Goal: Transaction & Acquisition: Book appointment/travel/reservation

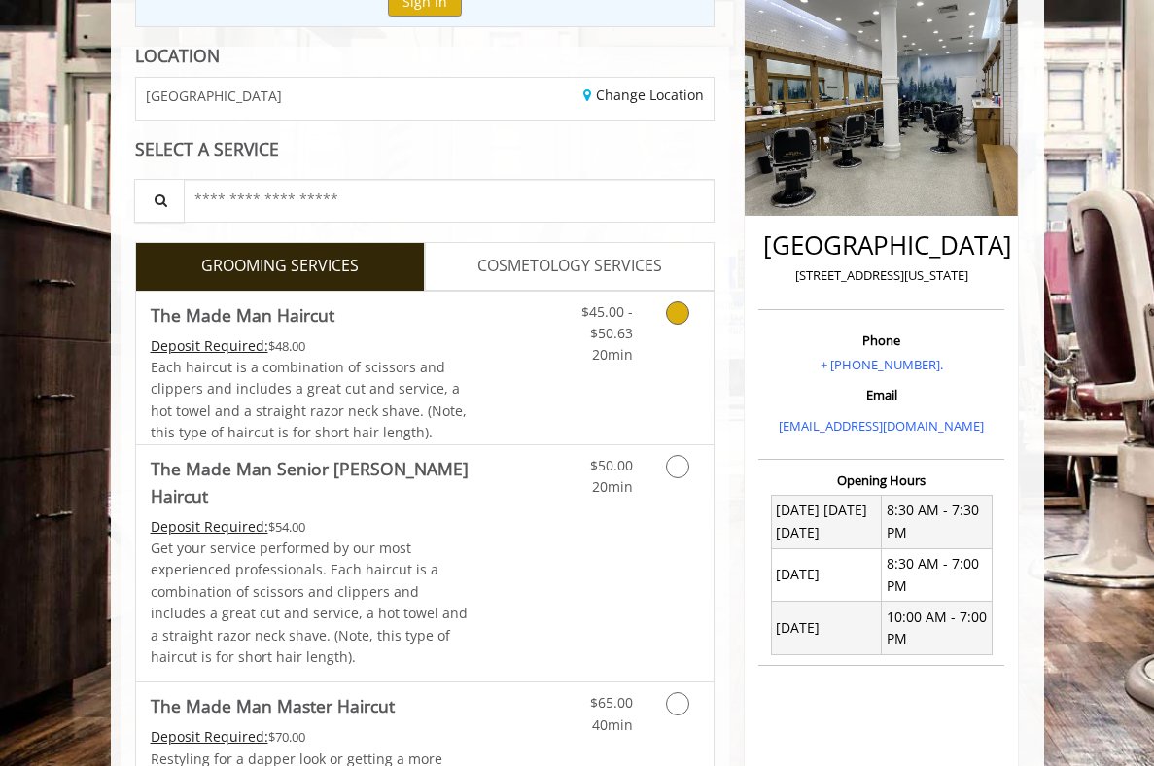
scroll to position [252, 0]
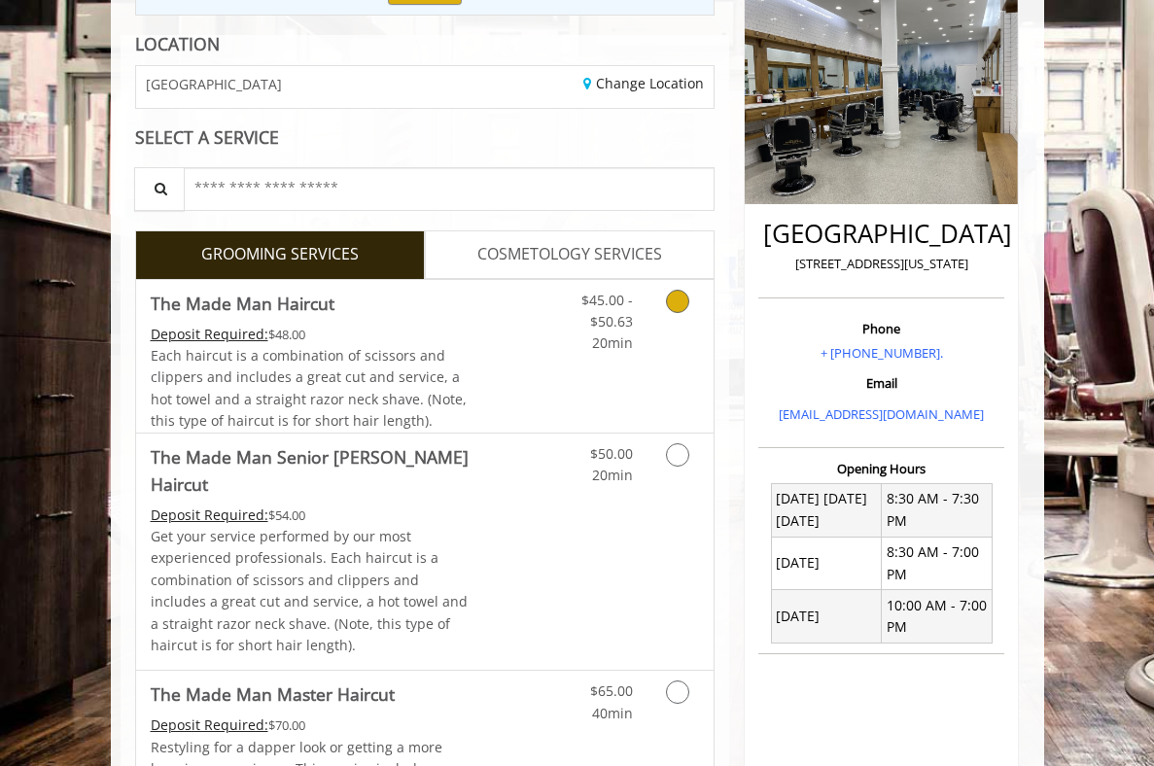
click at [676, 300] on icon "Grooming services" at bounding box center [677, 301] width 23 height 23
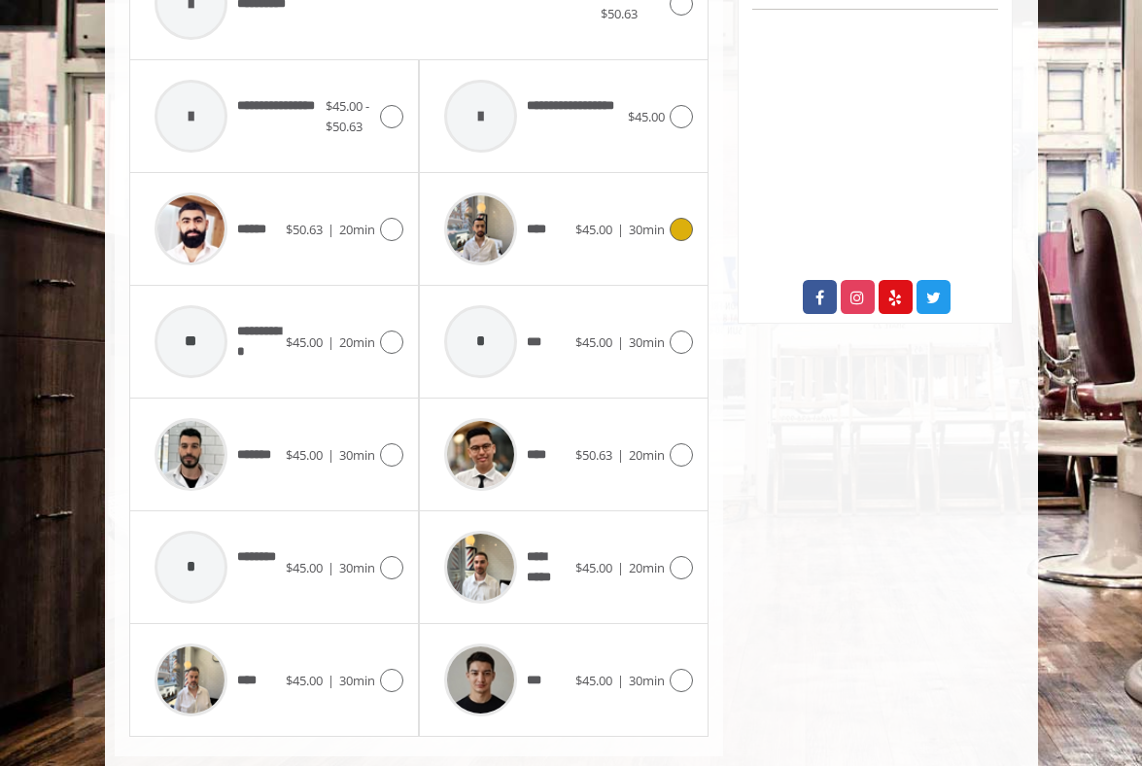
scroll to position [935, 0]
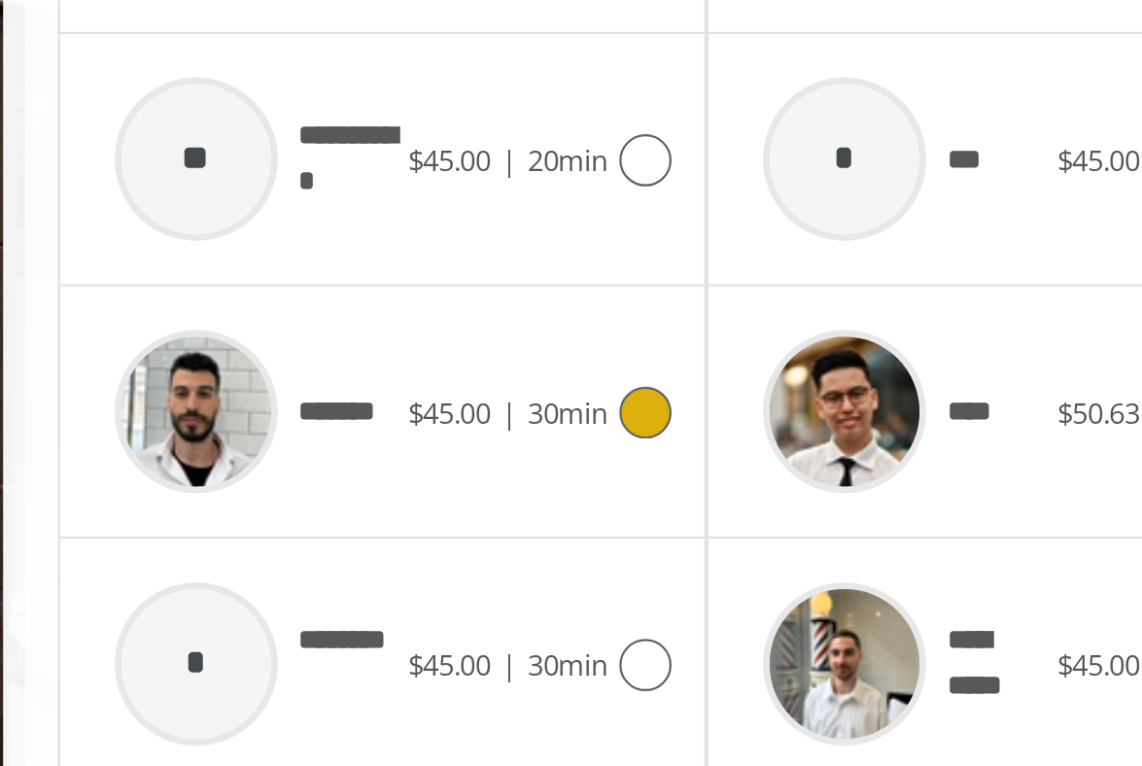
click at [393, 404] on icon at bounding box center [391, 415] width 23 height 23
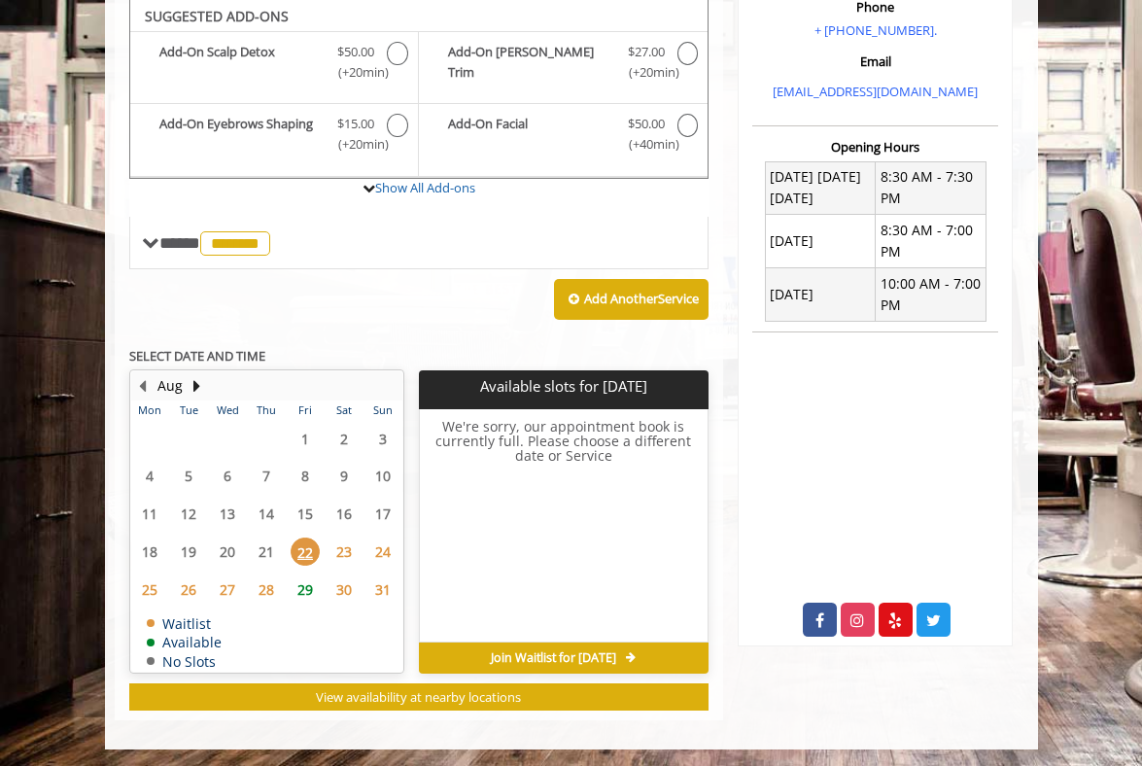
scroll to position [573, 0]
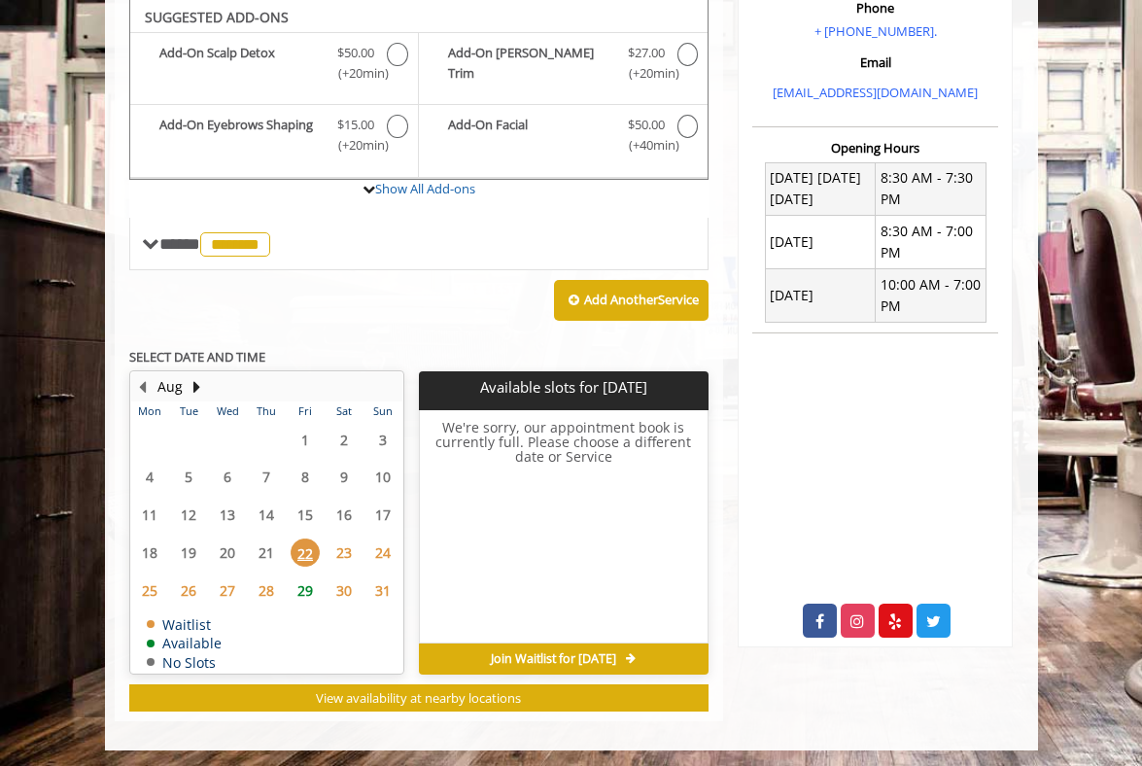
click at [339, 545] on span "23" at bounding box center [344, 552] width 29 height 28
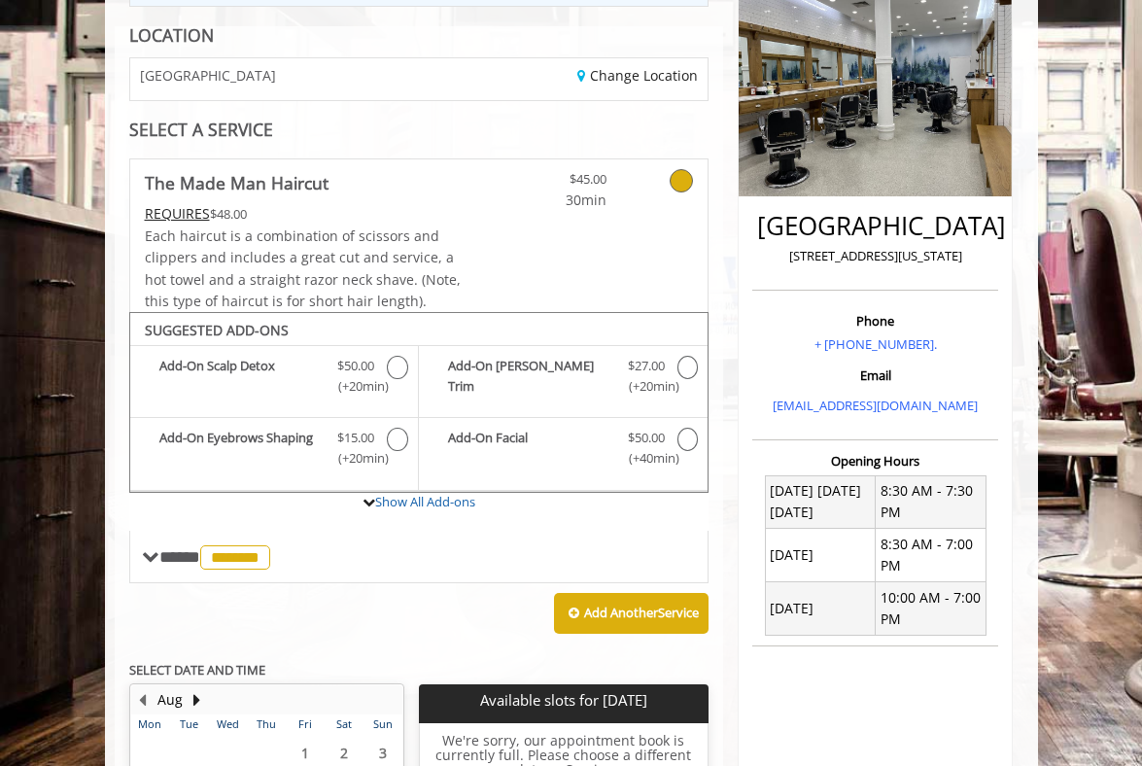
scroll to position [65, 0]
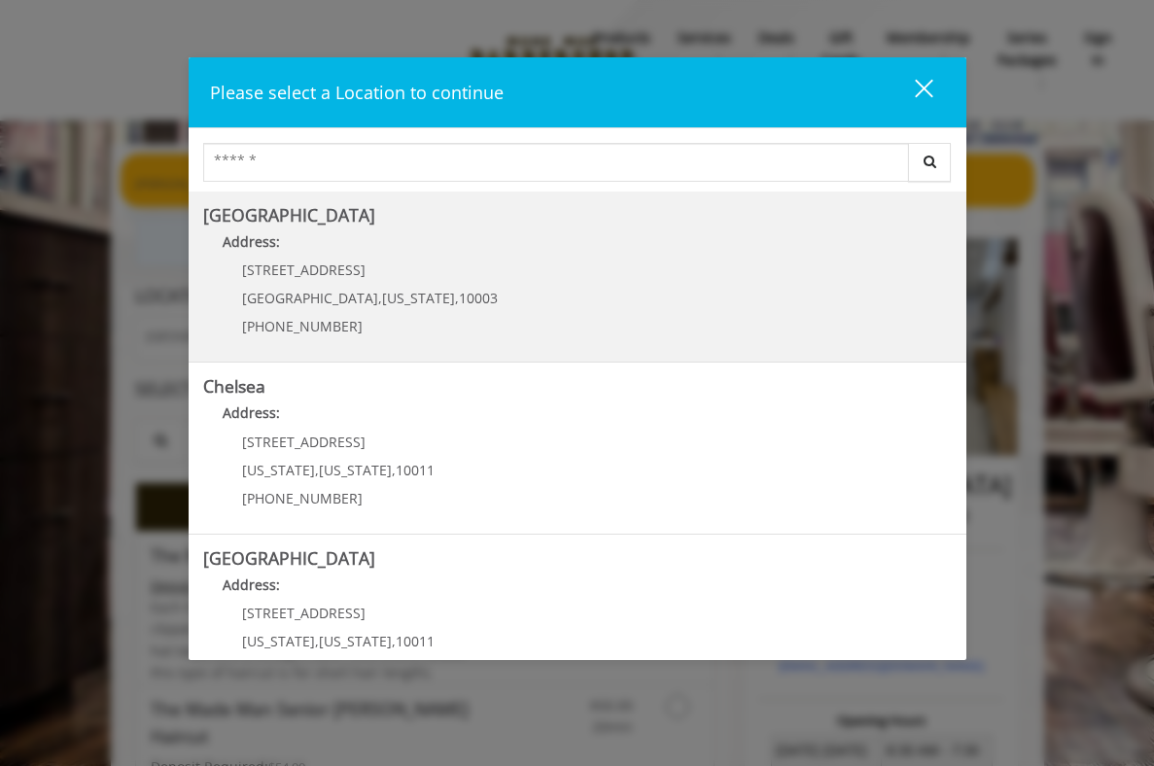
click at [418, 258] on Village "Address:" at bounding box center [577, 246] width 748 height 31
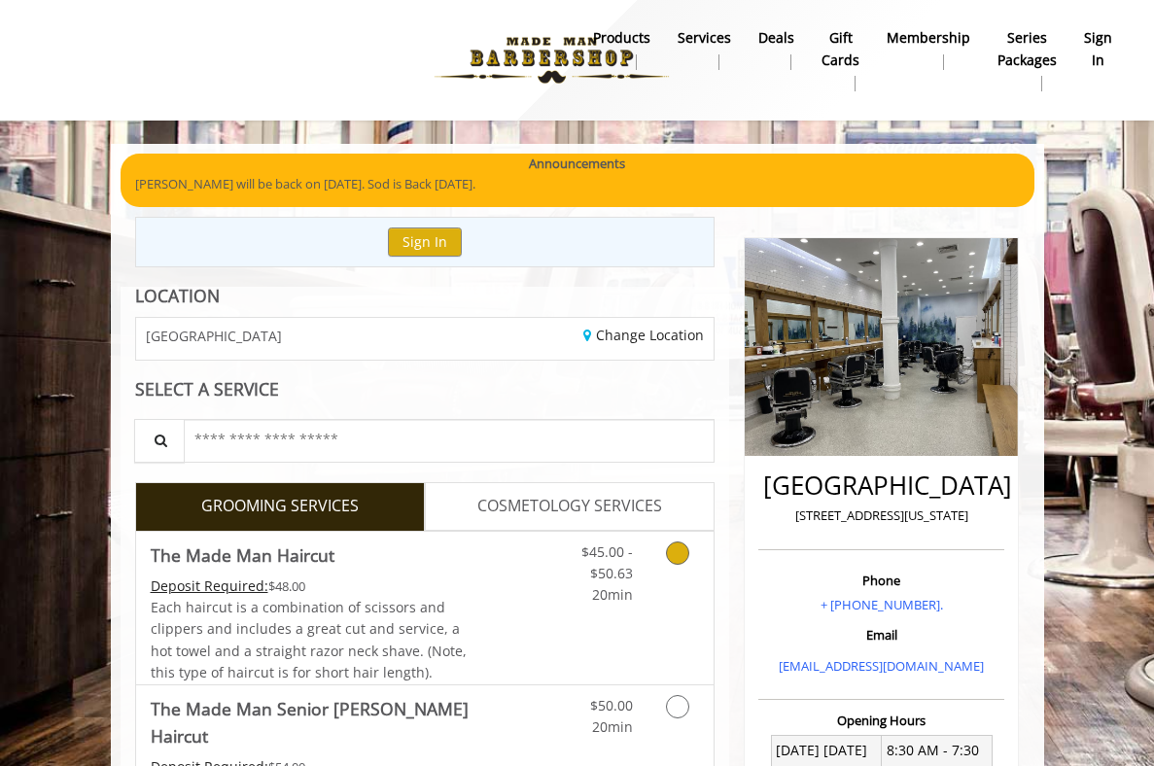
click at [680, 552] on icon "Grooming services" at bounding box center [677, 552] width 23 height 23
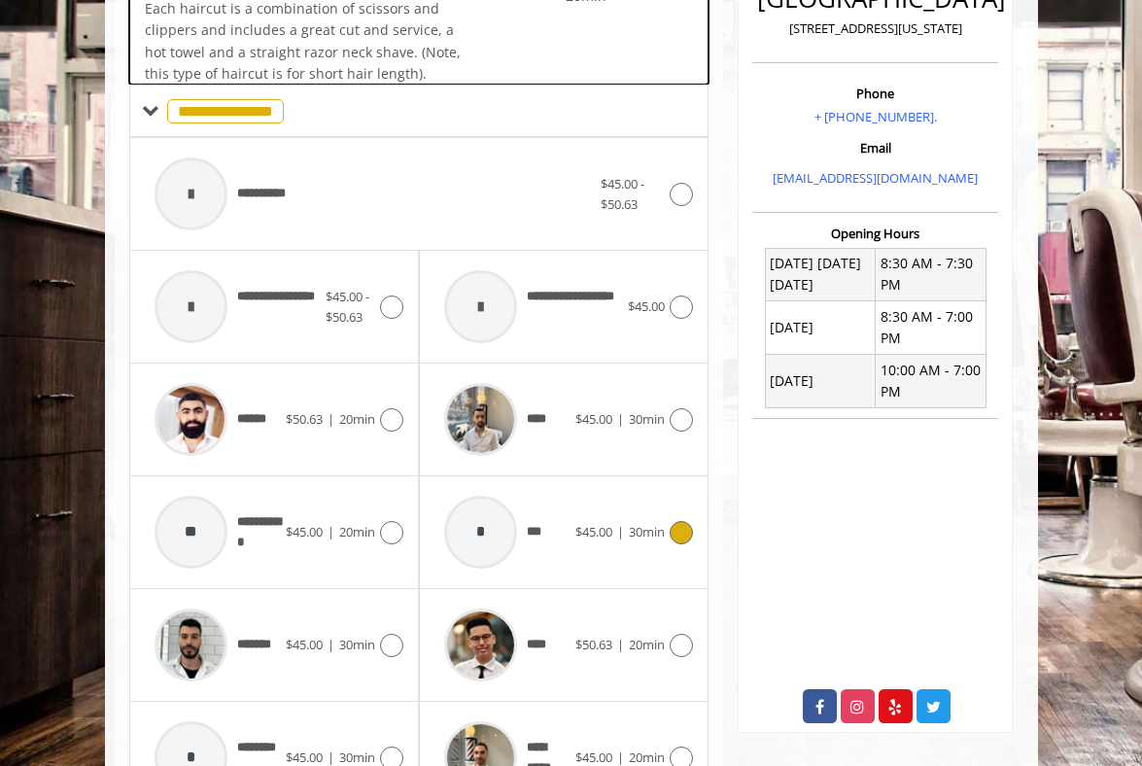
scroll to position [572, 0]
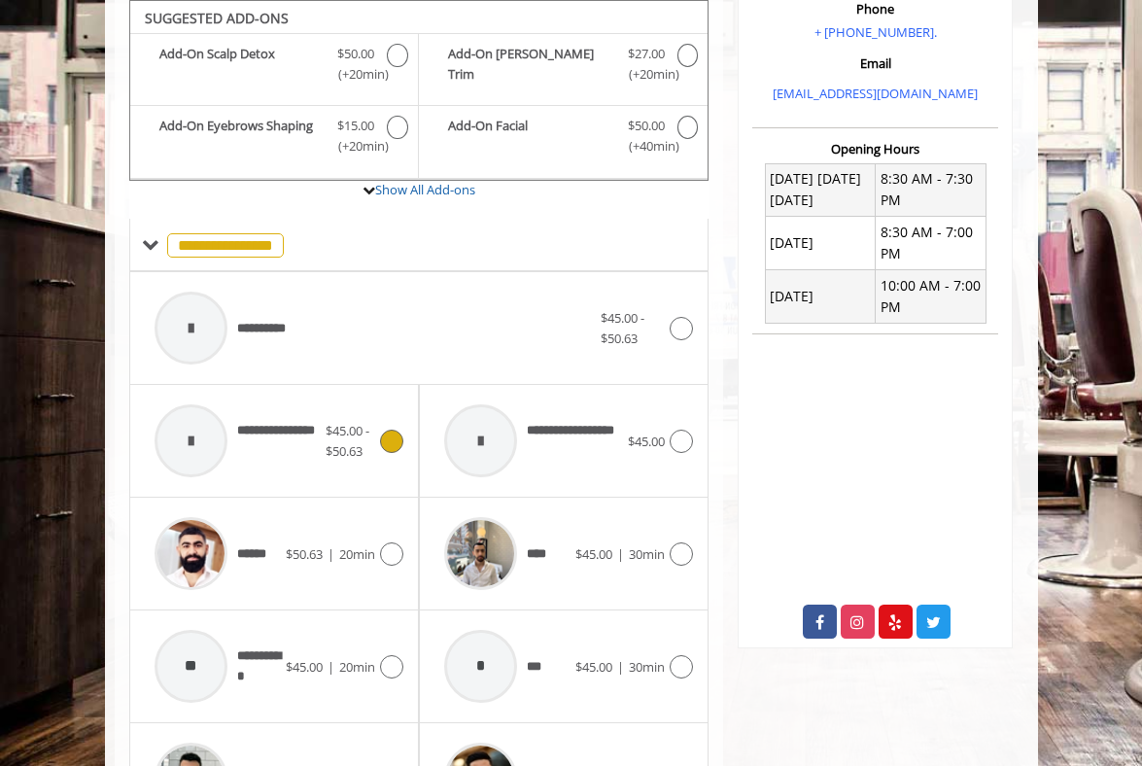
click at [399, 436] on icon at bounding box center [391, 441] width 23 height 23
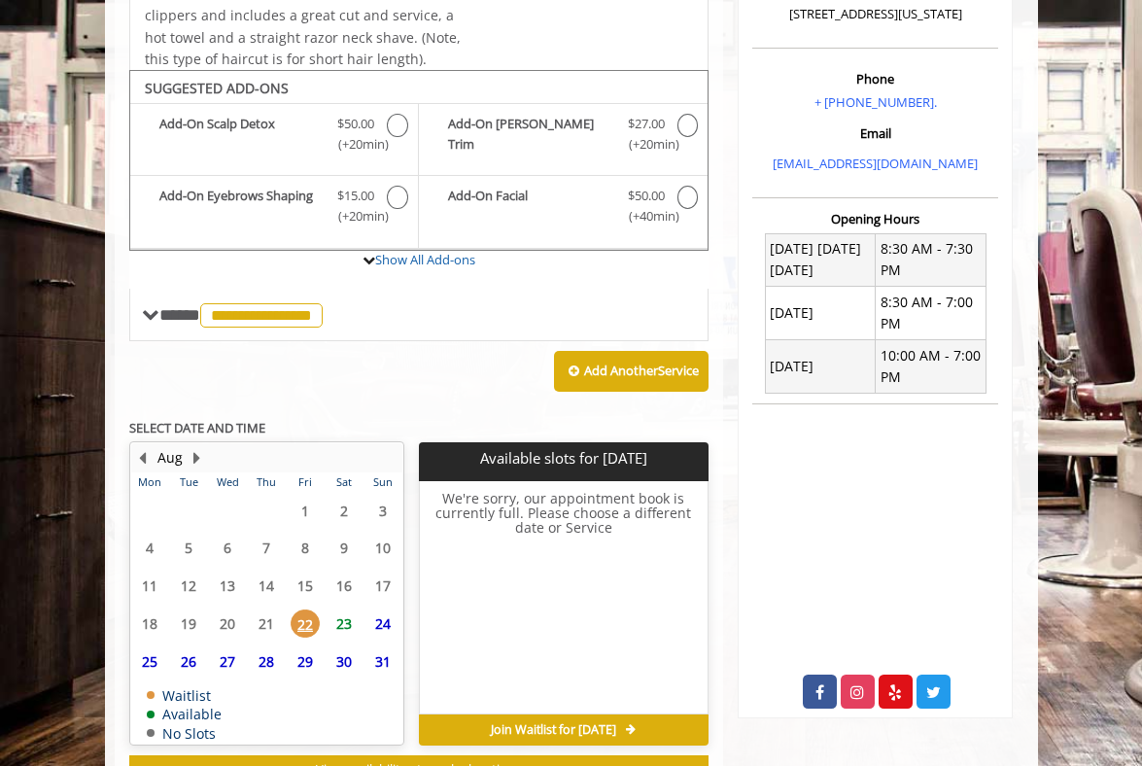
scroll to position [575, 0]
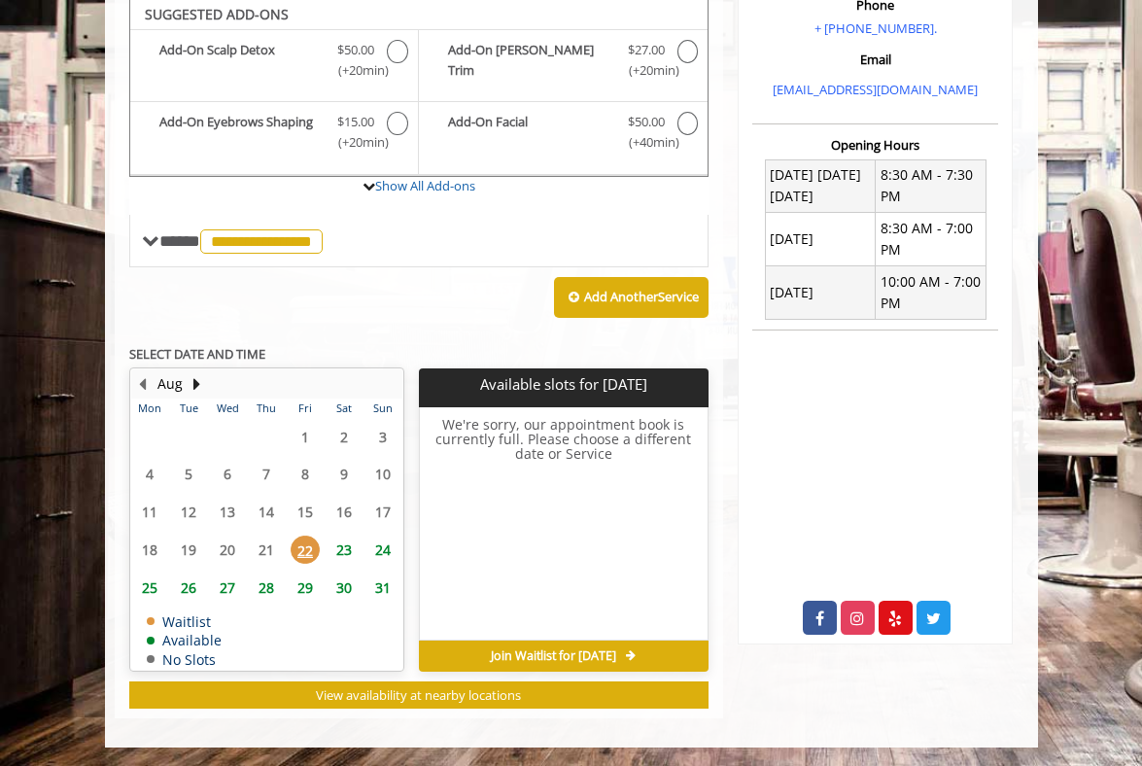
click at [343, 552] on span "23" at bounding box center [344, 550] width 29 height 28
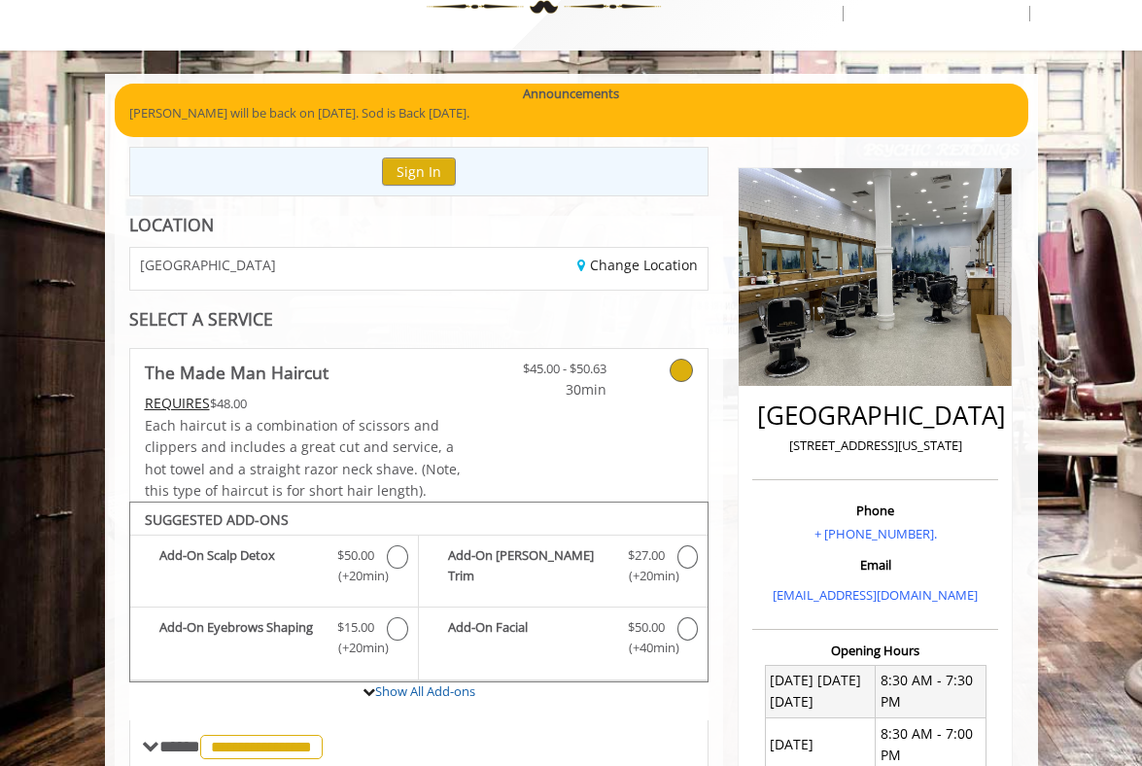
scroll to position [0, 0]
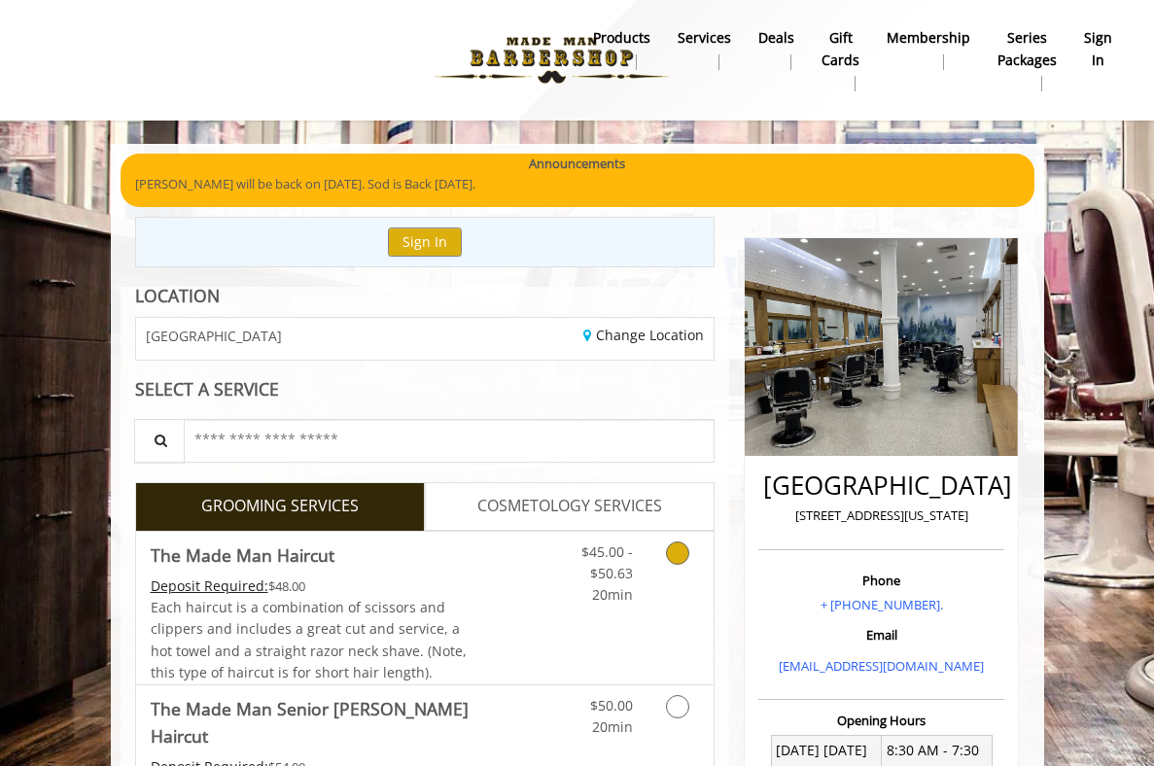
click at [683, 553] on icon "Grooming services" at bounding box center [677, 552] width 23 height 23
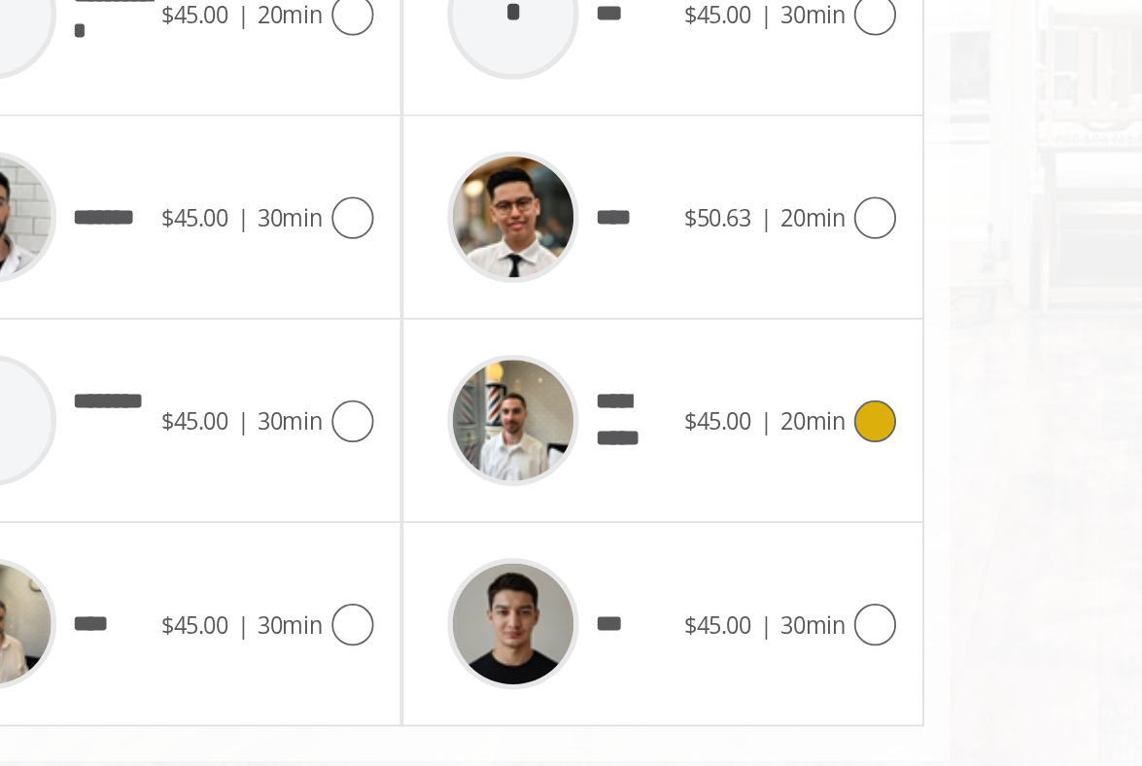
scroll to position [898, 0]
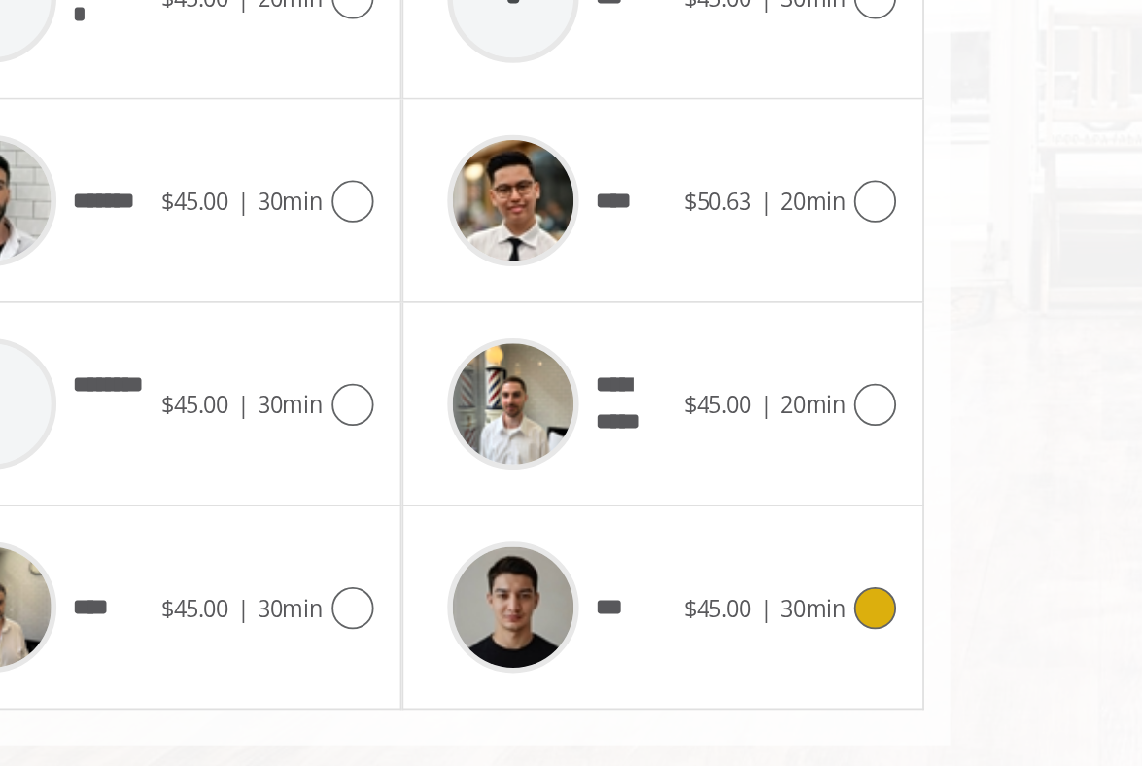
click at [684, 693] on div "*** $45.00 | 30min" at bounding box center [563, 678] width 259 height 92
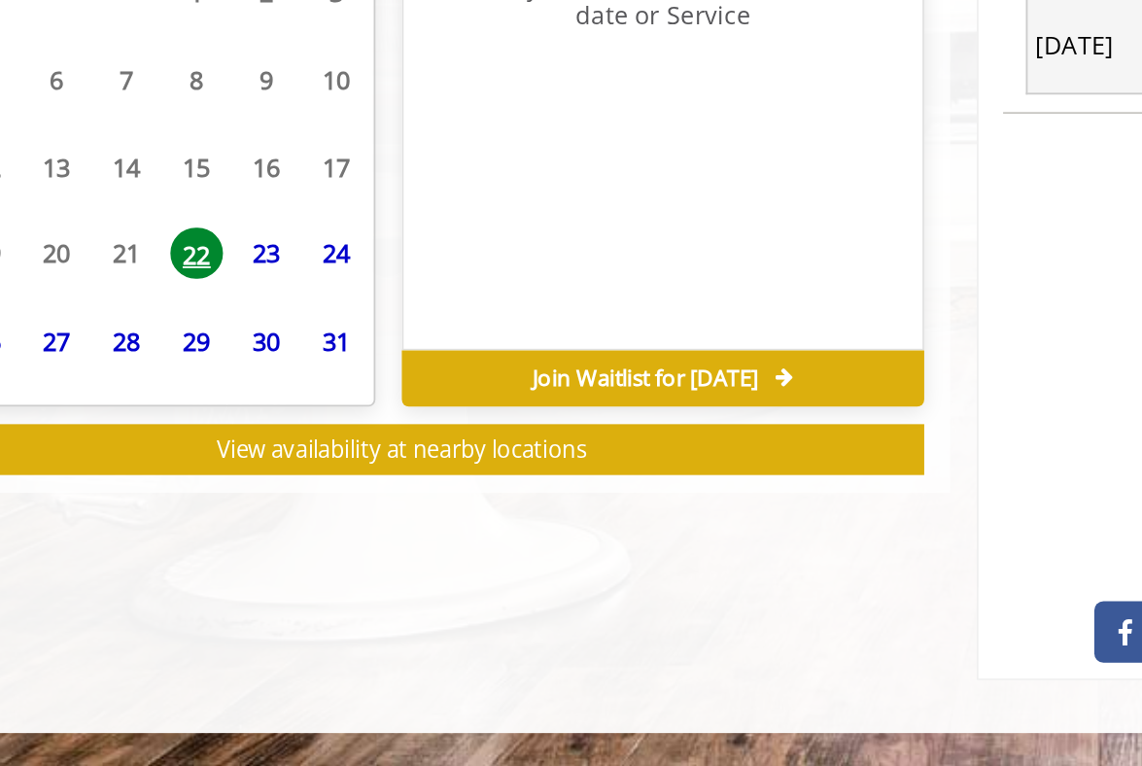
scroll to position [575, 0]
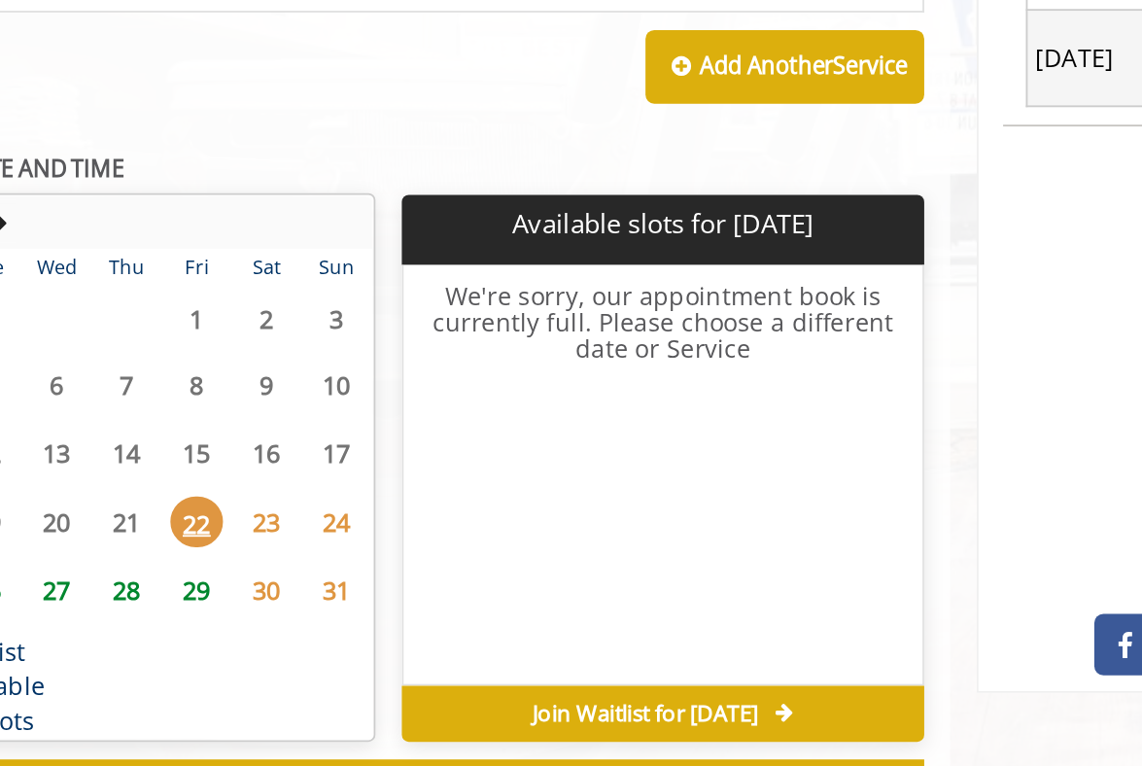
click at [352, 543] on span "23" at bounding box center [344, 552] width 29 height 28
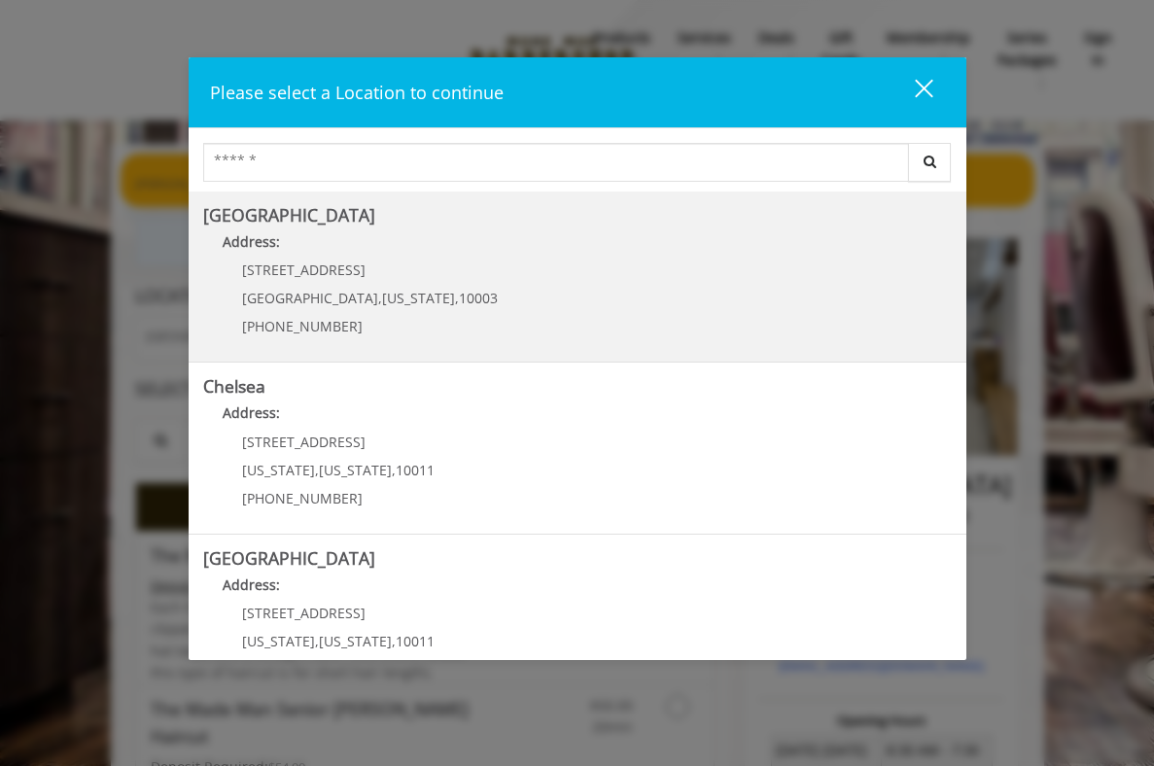
click at [382, 294] on span "New York" at bounding box center [418, 298] width 73 height 18
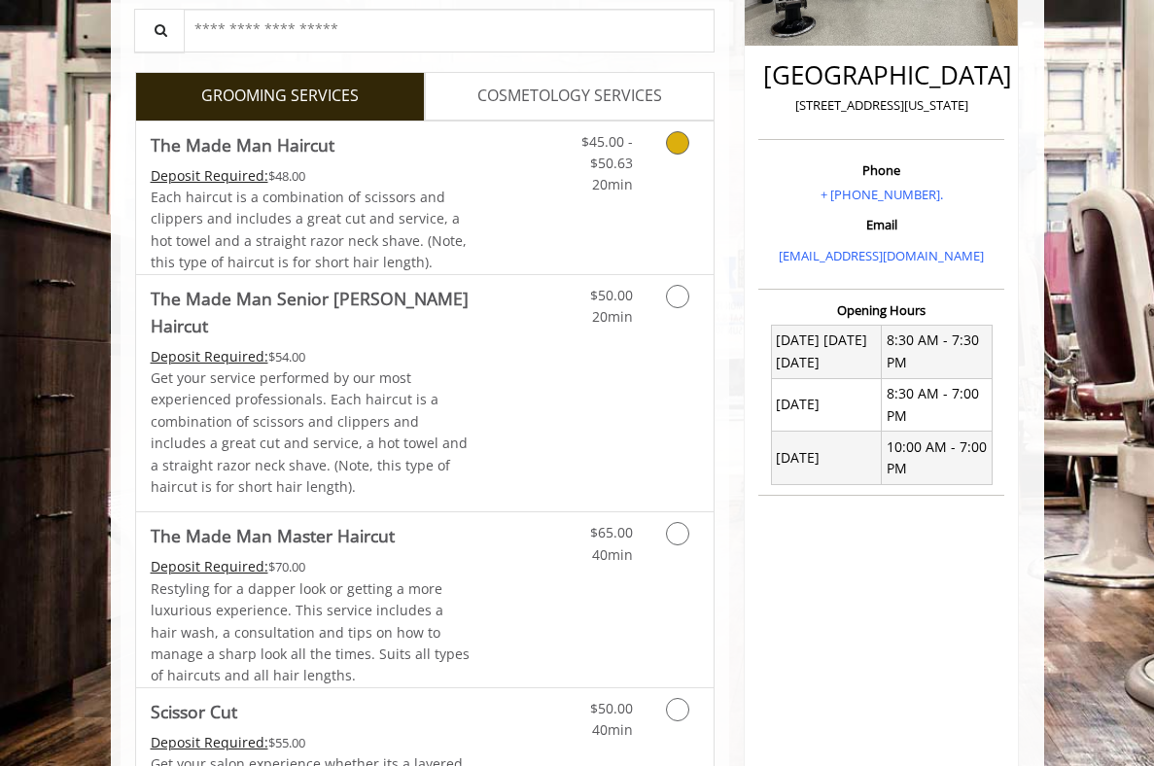
click at [639, 226] on div "$45.00 - $50.63 20min" at bounding box center [641, 198] width 145 height 153
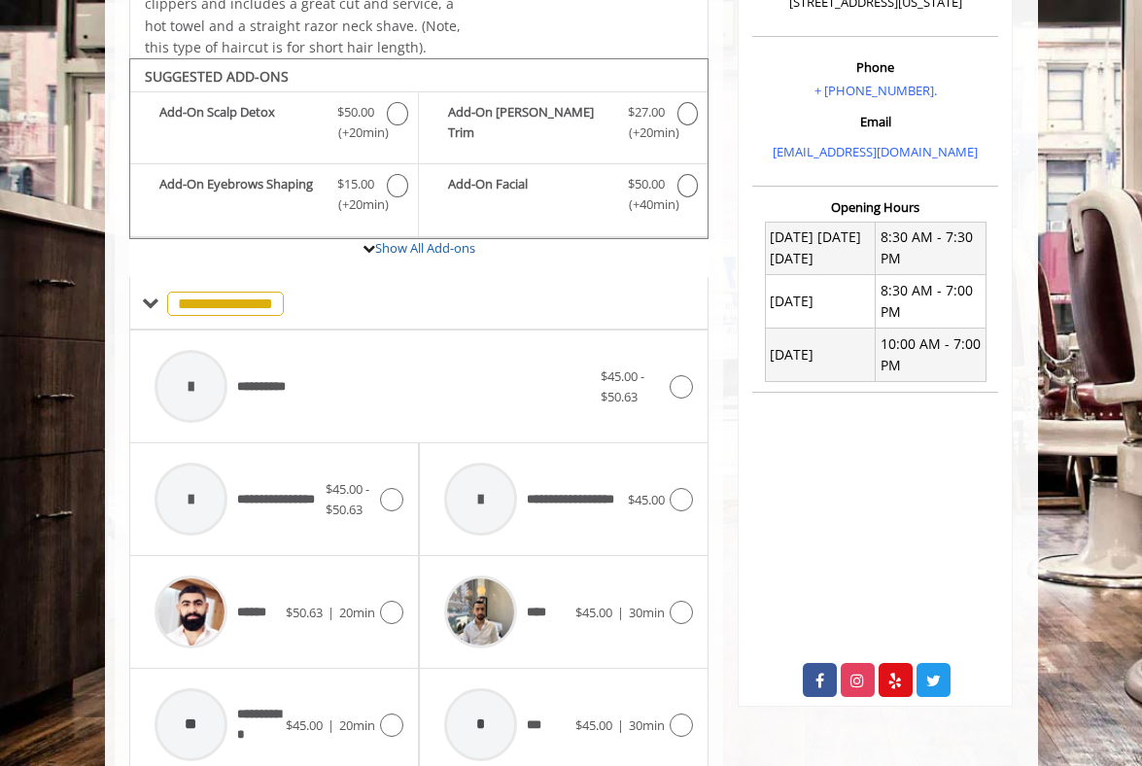
scroll to position [572, 0]
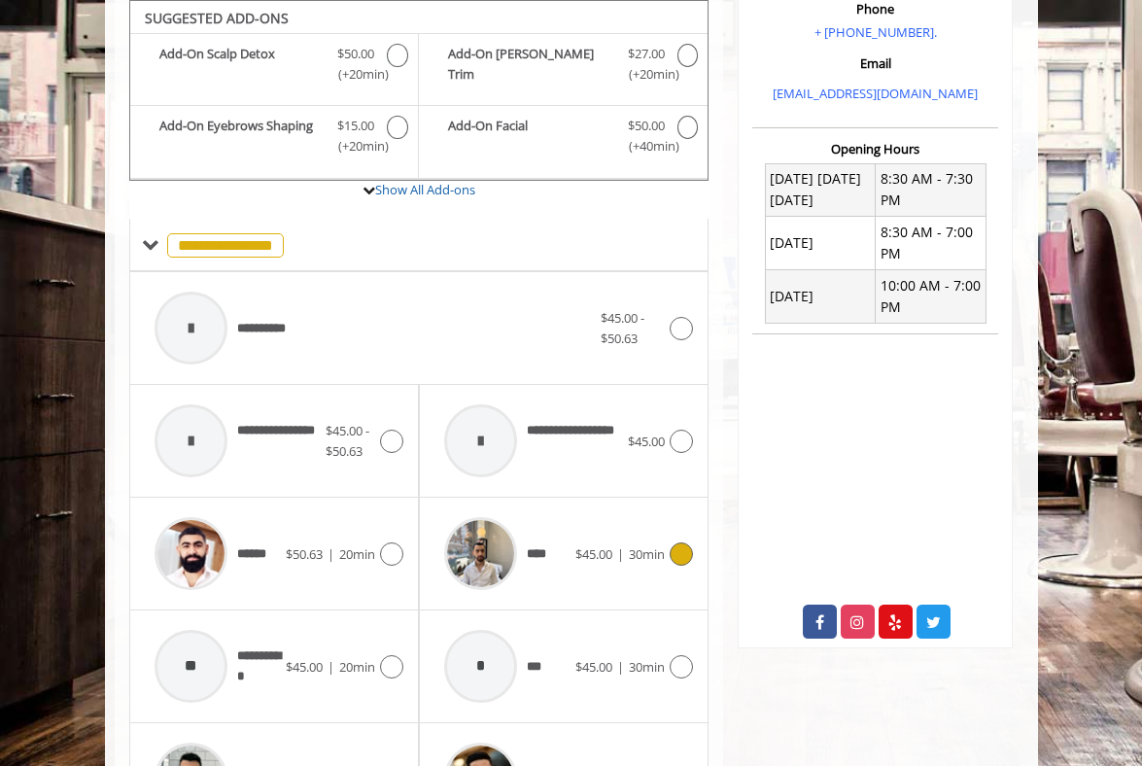
click at [687, 573] on div "**** $45.00 | 30min" at bounding box center [563, 553] width 259 height 92
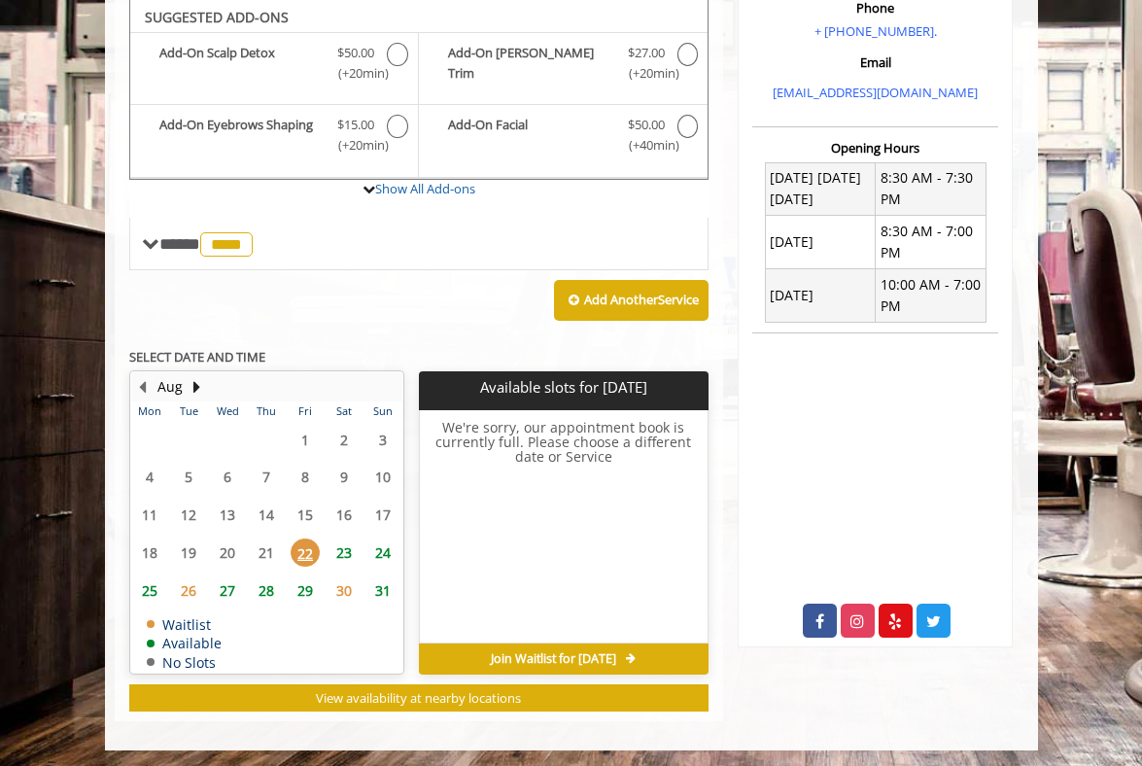
click at [340, 544] on span "23" at bounding box center [344, 552] width 29 height 28
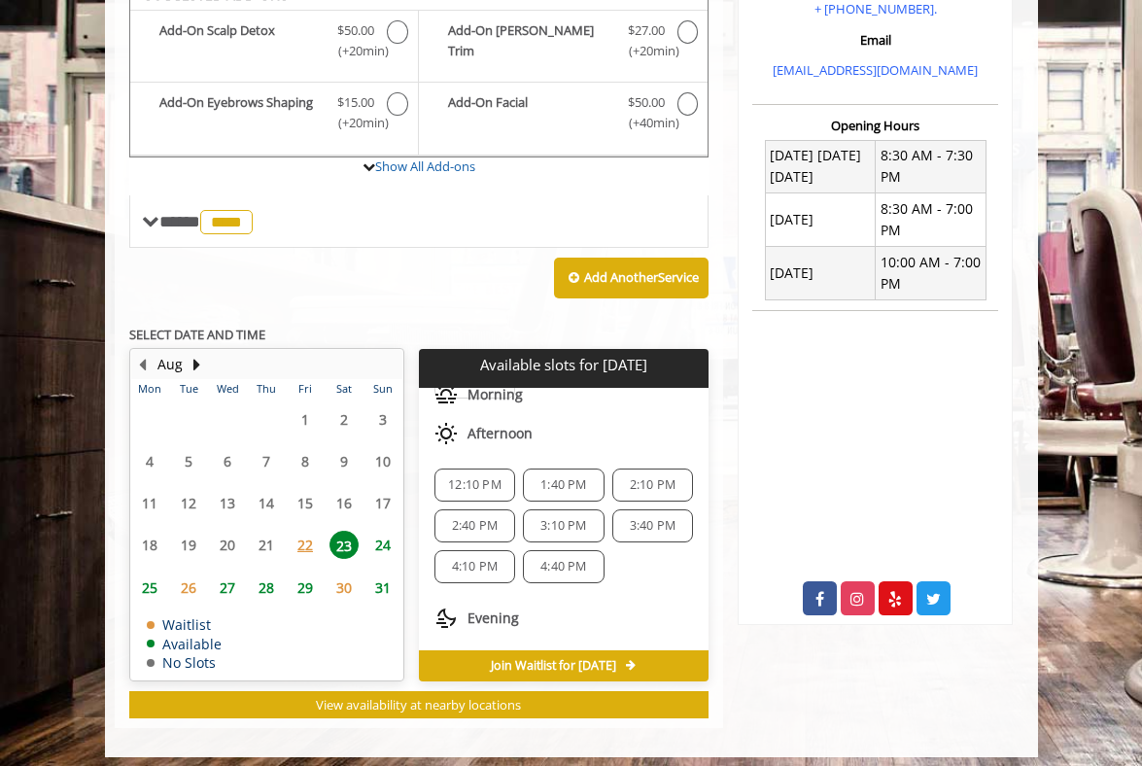
scroll to position [605, 0]
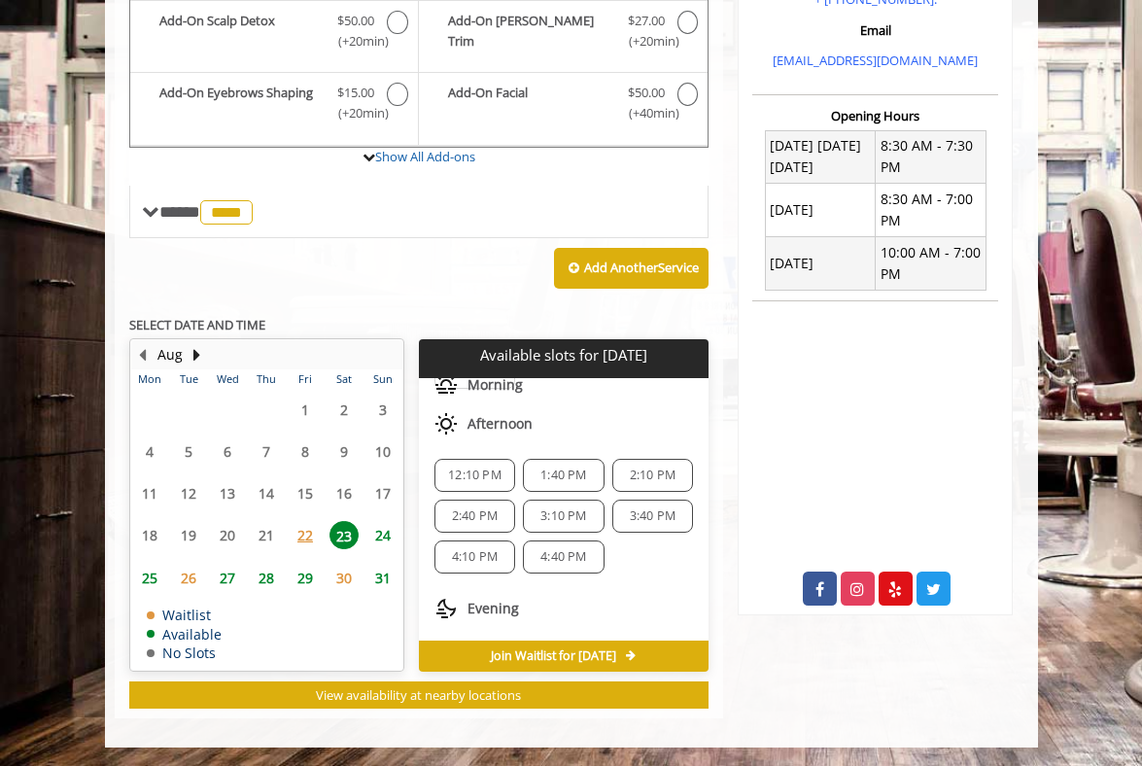
click at [570, 555] on span "4:40 PM" at bounding box center [563, 557] width 46 height 16
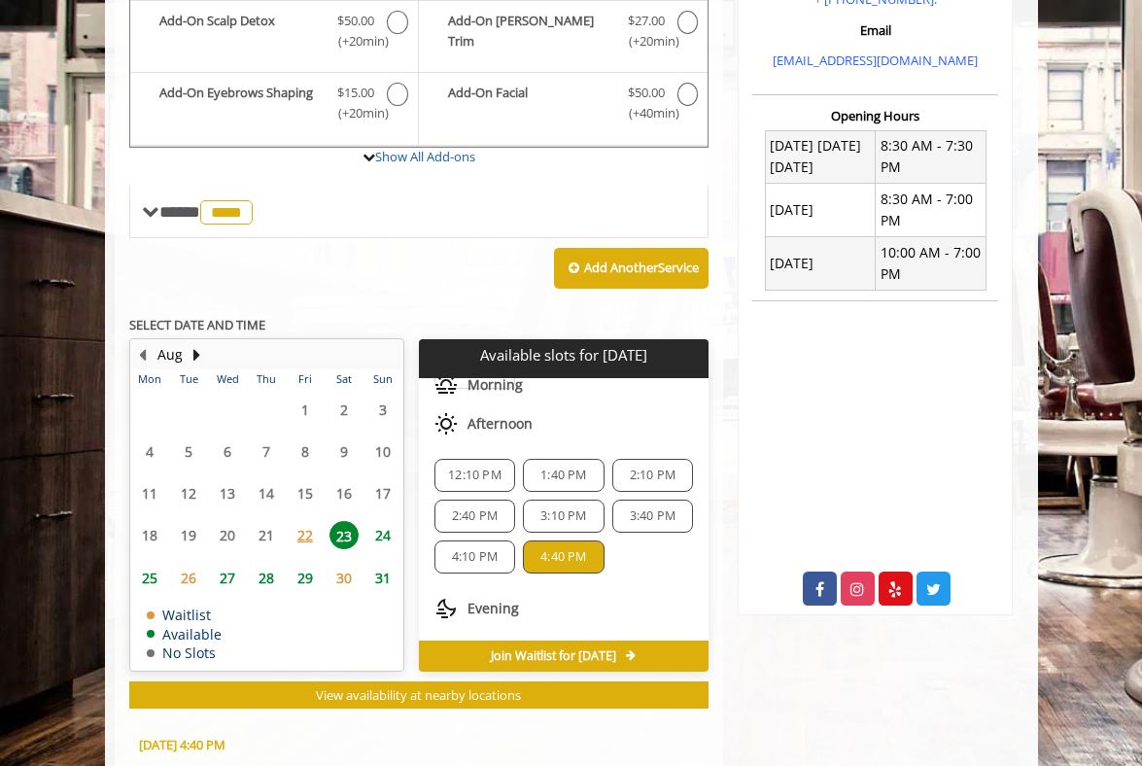
scroll to position [966, 0]
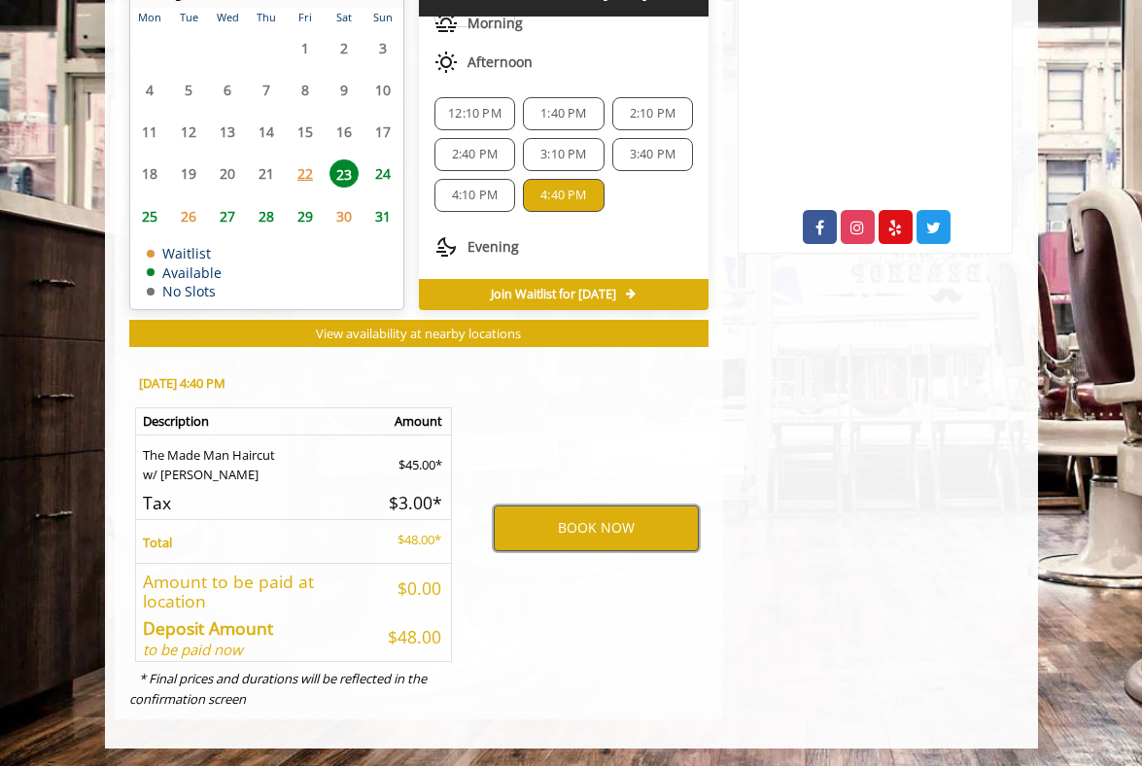
click at [587, 533] on button "BOOK NOW" at bounding box center [596, 527] width 205 height 45
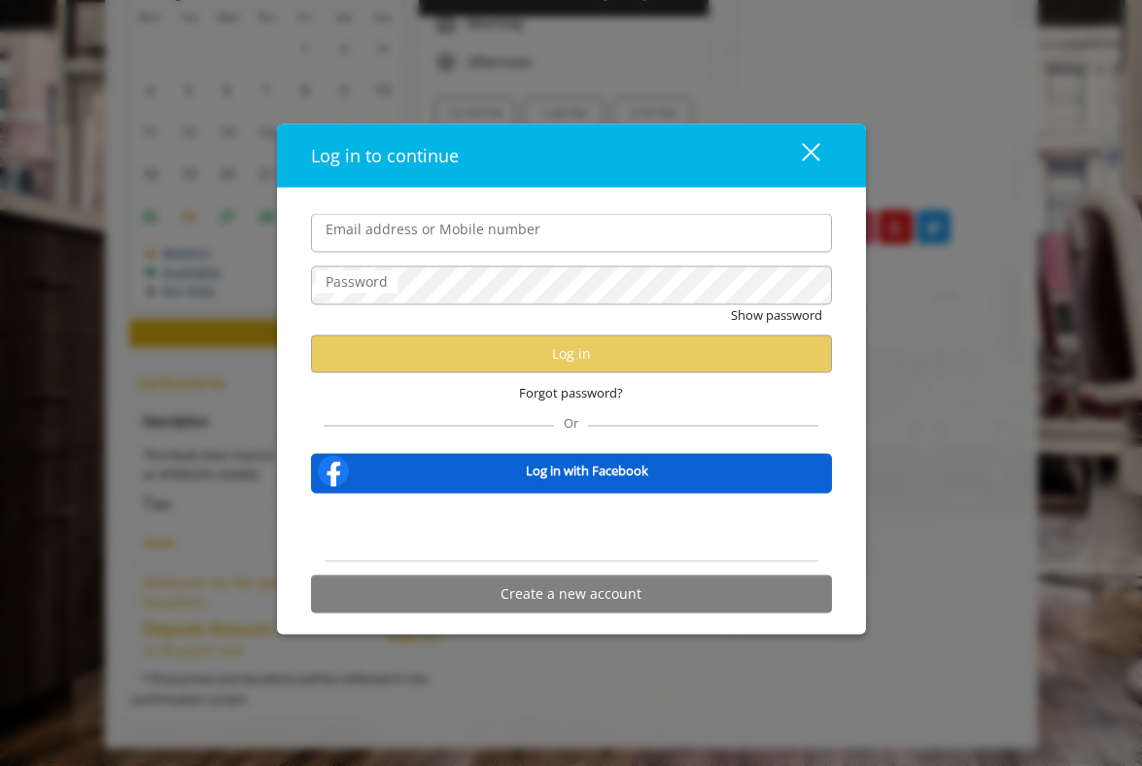
type input "****"
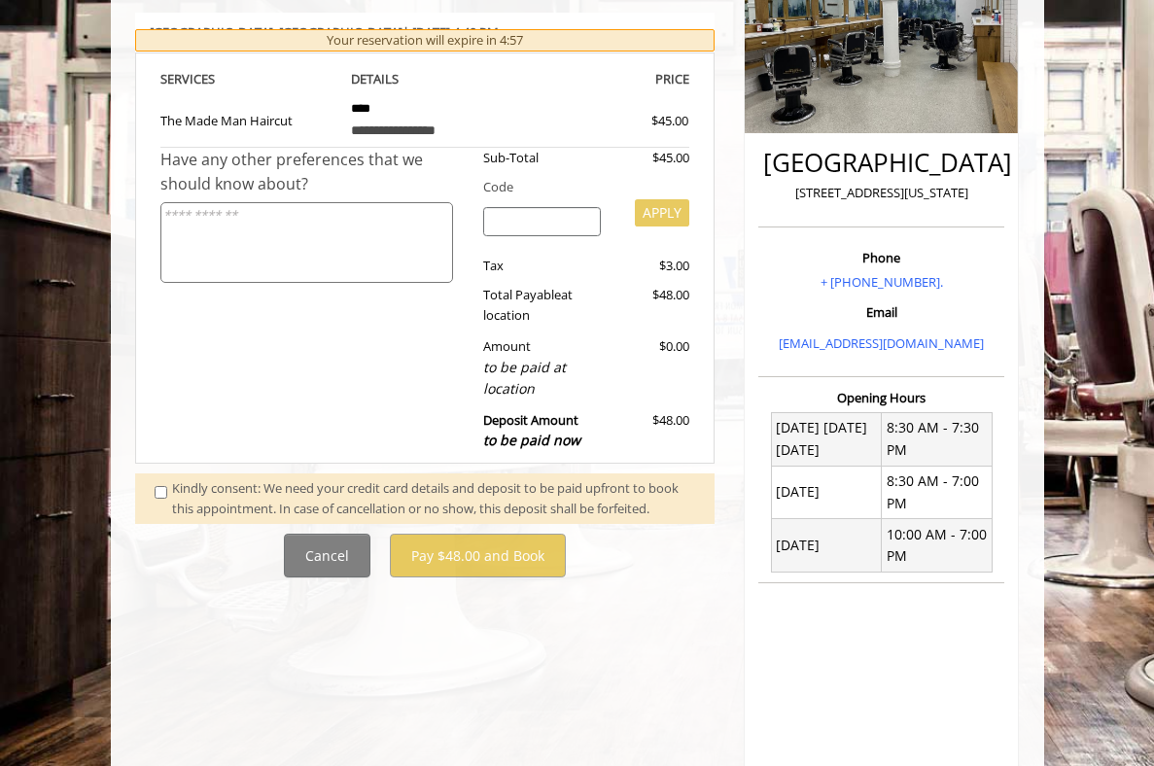
scroll to position [324, 0]
click at [361, 512] on div "Kindly consent: We need your credit card details and deposit to be paid upfront…" at bounding box center [433, 497] width 523 height 41
click at [156, 501] on span at bounding box center [164, 497] width 48 height 41
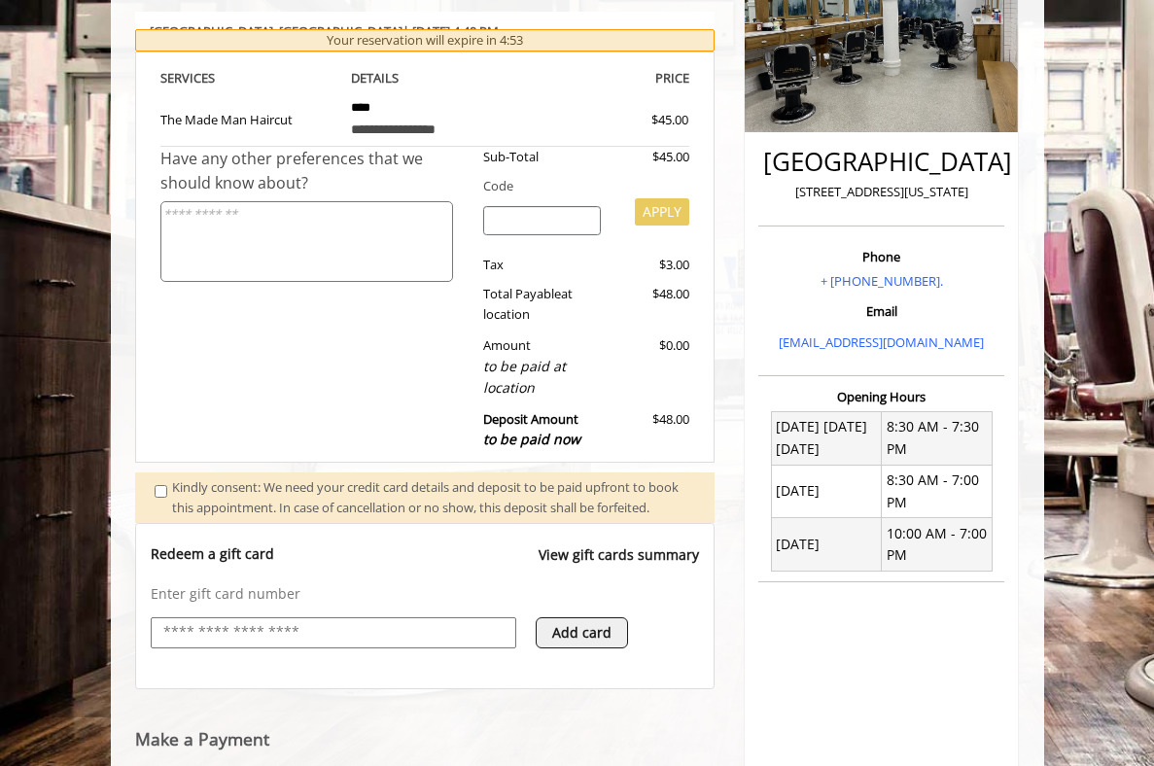
scroll to position [466, 0]
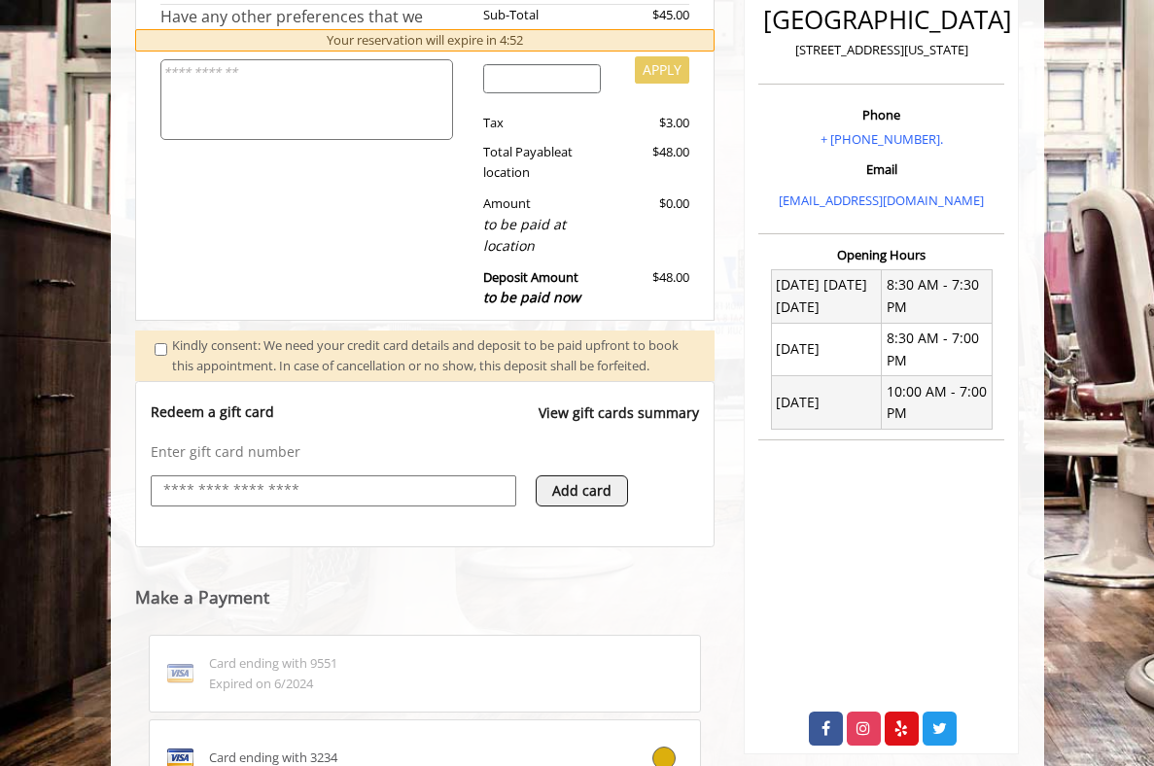
click at [382, 503] on input "text" at bounding box center [333, 490] width 344 height 23
type input "**********"
click at [608, 506] on button "Add card" at bounding box center [582, 490] width 92 height 31
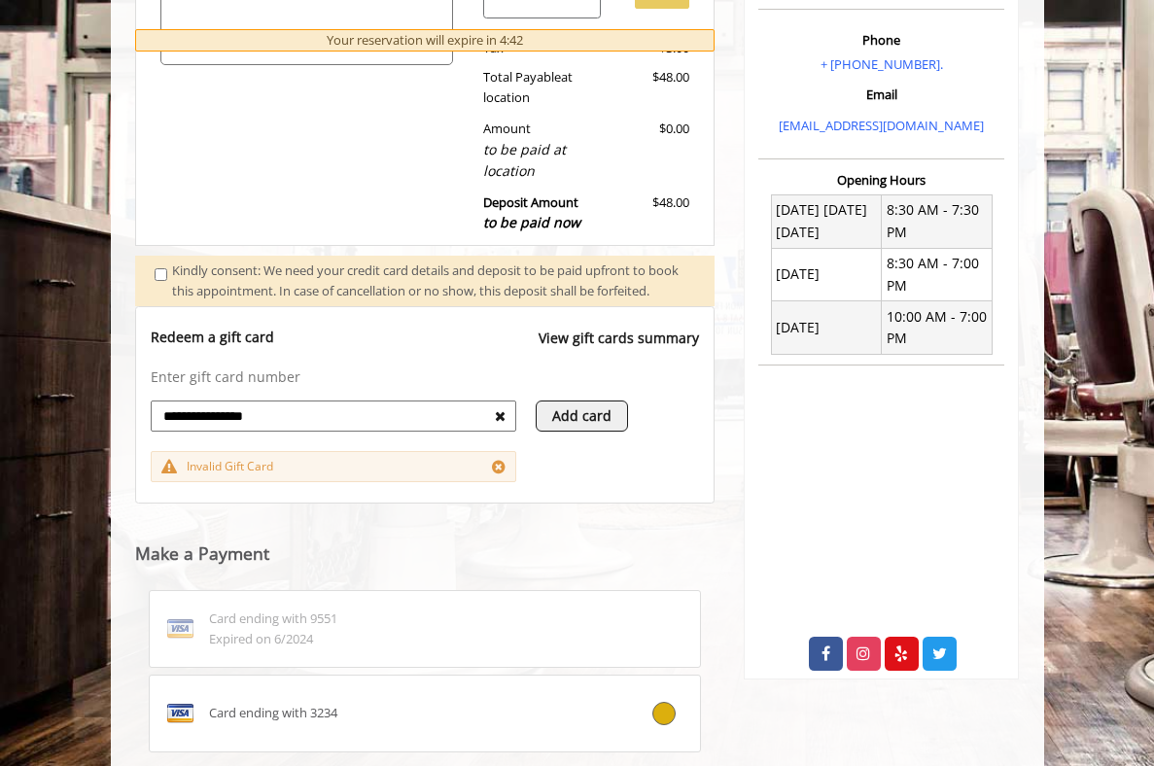
scroll to position [774, 0]
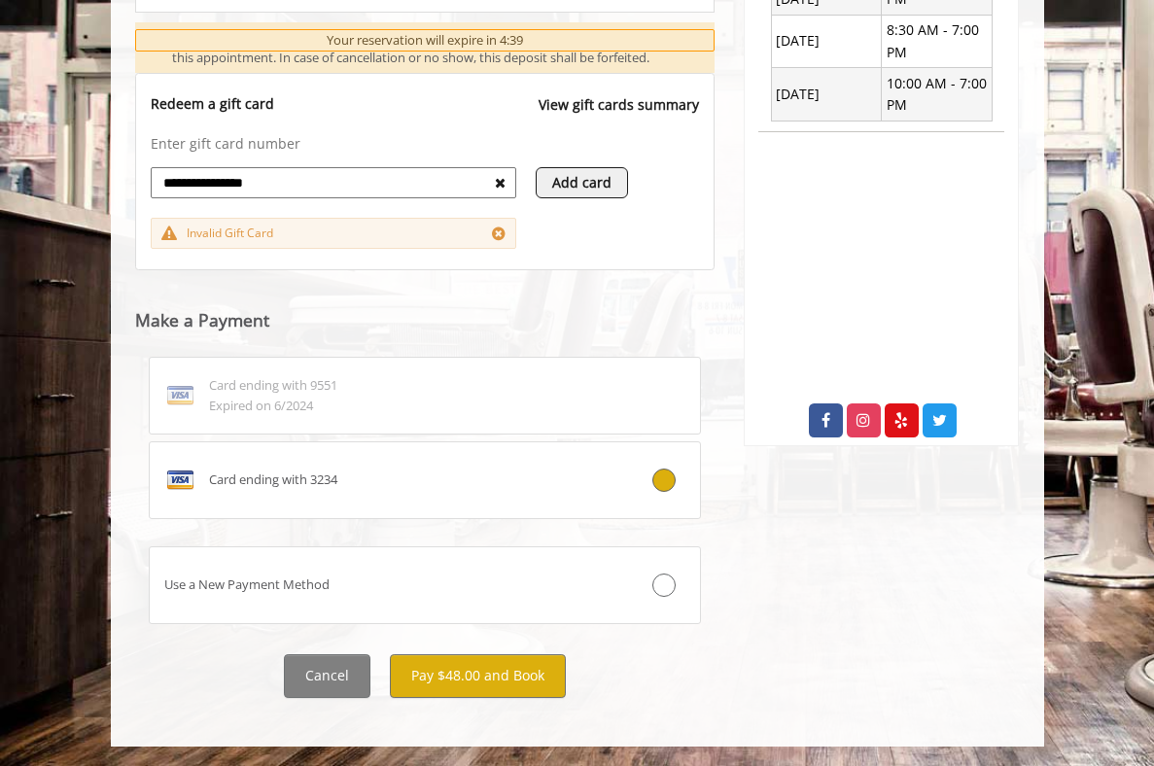
click at [499, 190] on icon at bounding box center [500, 183] width 11 height 14
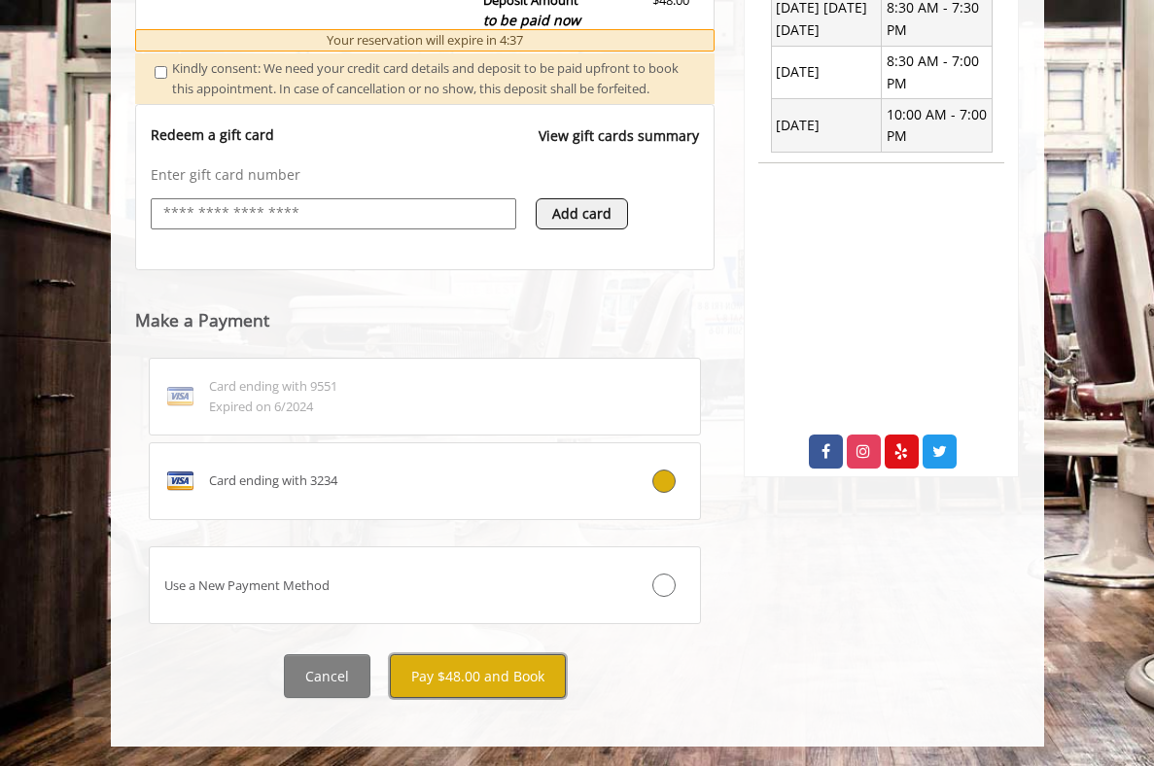
click at [516, 670] on button "Pay $48.00 and Book" at bounding box center [478, 676] width 176 height 44
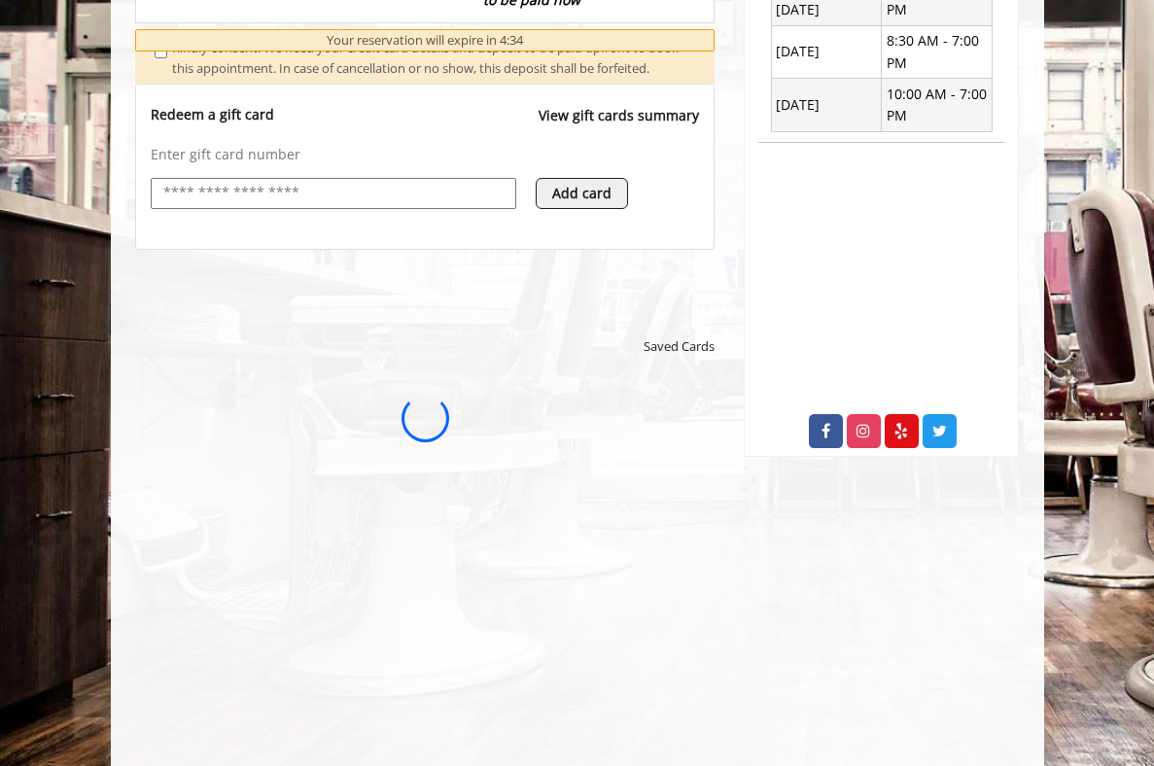
scroll to position [0, 0]
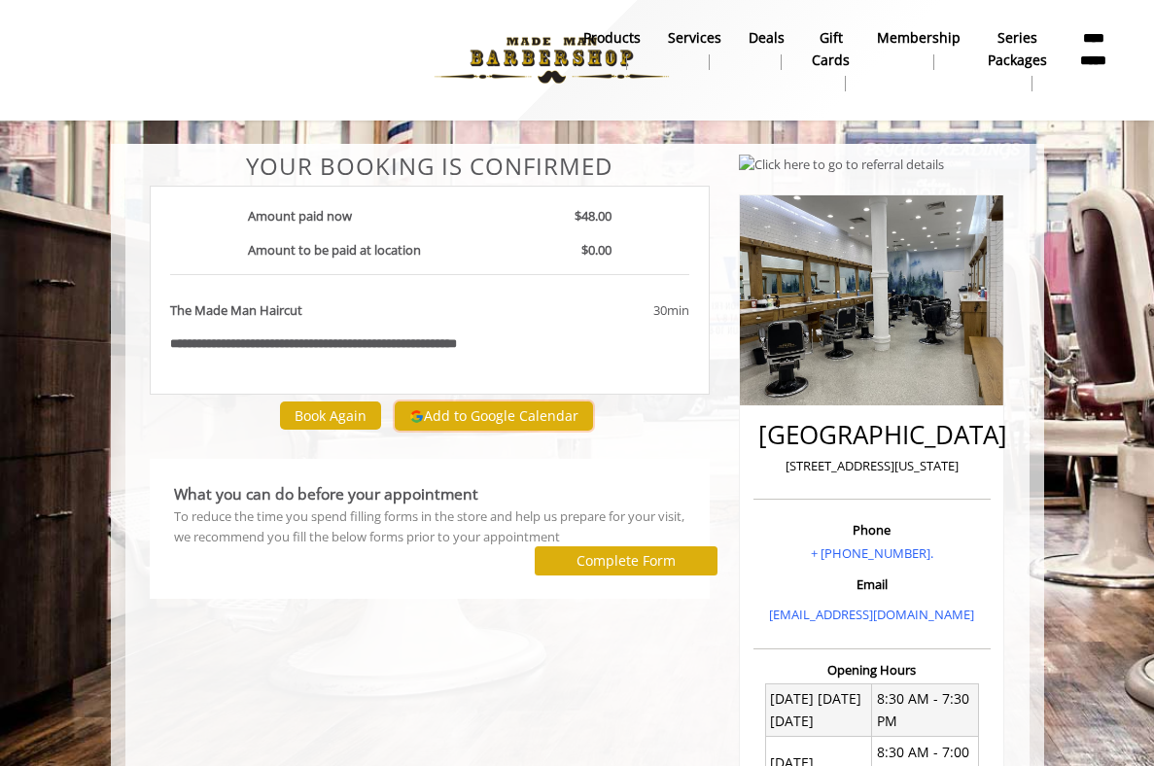
click at [538, 414] on button "Add to Google Calendar" at bounding box center [494, 415] width 198 height 29
